Goal: Task Accomplishment & Management: Manage account settings

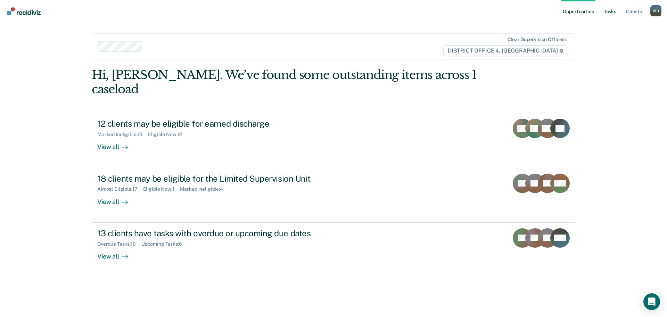
click at [611, 13] on link "Tasks" at bounding box center [610, 11] width 15 height 22
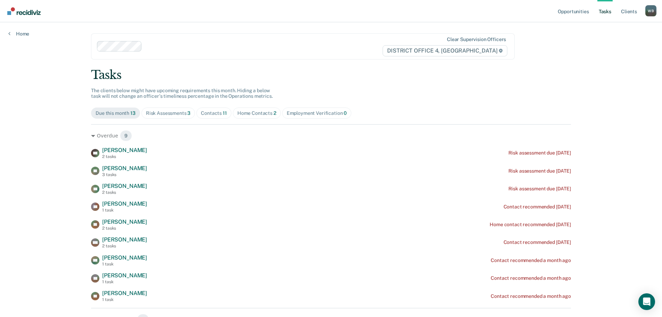
click at [258, 115] on div "Home Contacts 2" at bounding box center [256, 113] width 39 height 6
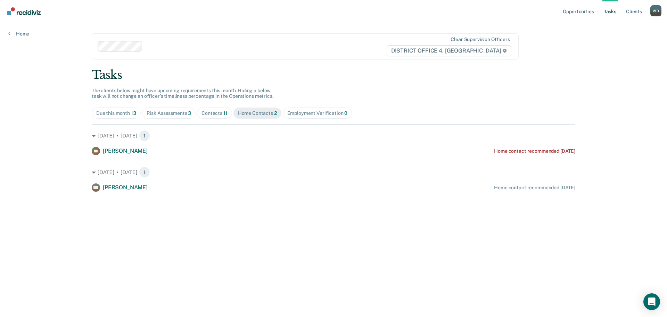
click at [215, 115] on div "Contacts 11" at bounding box center [215, 113] width 26 height 6
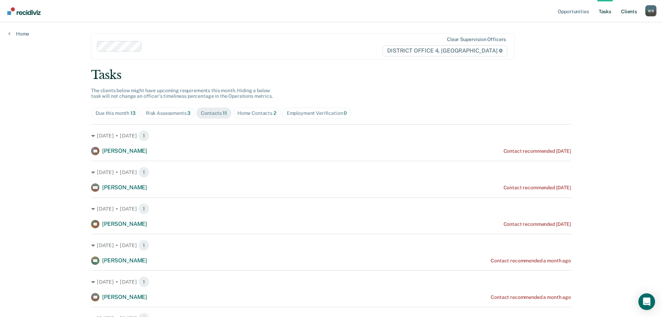
click at [625, 11] on link "Client s" at bounding box center [629, 11] width 19 height 22
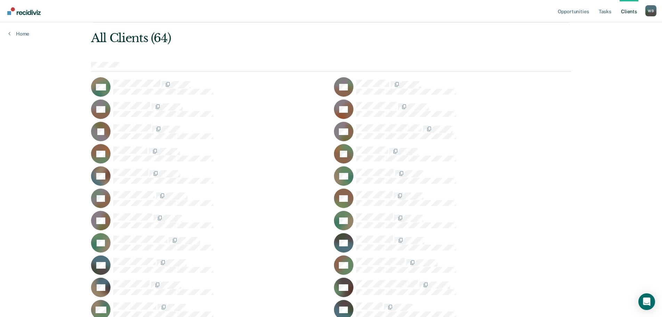
scroll to position [35, 0]
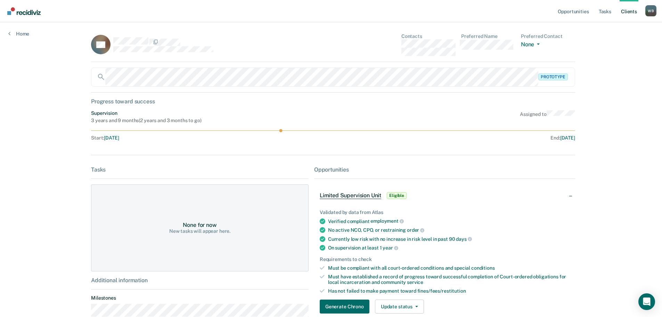
click at [648, 8] on div "W B" at bounding box center [651, 10] width 11 height 11
click at [614, 47] on link "Log Out" at bounding box center [623, 46] width 56 height 6
